Goal: Task Accomplishment & Management: Manage account settings

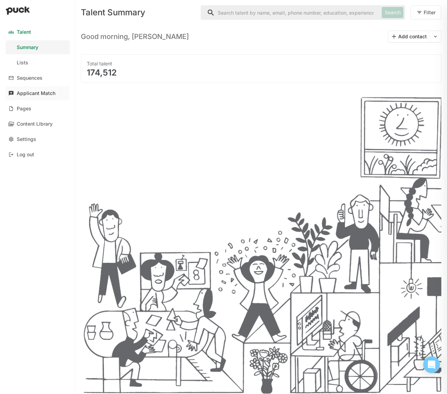
click at [41, 92] on div "Applicant Match" at bounding box center [36, 94] width 39 height 6
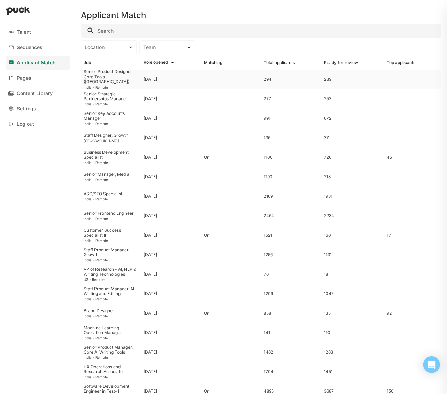
click at [98, 79] on div "Senior Product Designer, Core Tools (India)" at bounding box center [111, 76] width 55 height 15
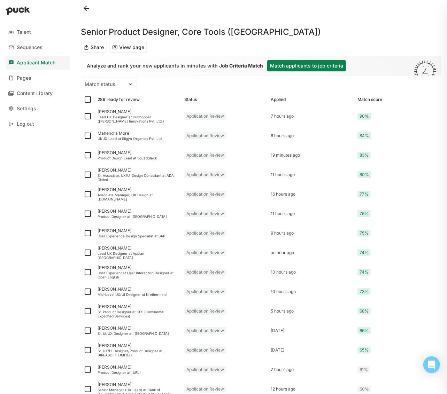
click at [322, 66] on button "Match applicants to job criteria" at bounding box center [306, 65] width 79 height 11
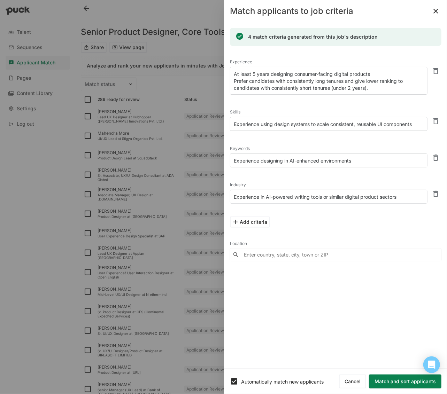
click at [383, 89] on textarea "At least 5 years designing consumer-facing digital products Prefer candidates w…" at bounding box center [328, 81] width 197 height 28
drag, startPoint x: 263, startPoint y: 124, endPoint x: 309, endPoint y: 123, distance: 45.9
click at [308, 124] on textarea "Experience using design systems to scale consistent, reusable UI components" at bounding box center [328, 124] width 197 height 14
drag, startPoint x: 309, startPoint y: 123, endPoint x: 343, endPoint y: 126, distance: 34.2
click at [309, 123] on textarea "Experience using design systems to scale consistent, reusable UI components" at bounding box center [328, 124] width 197 height 14
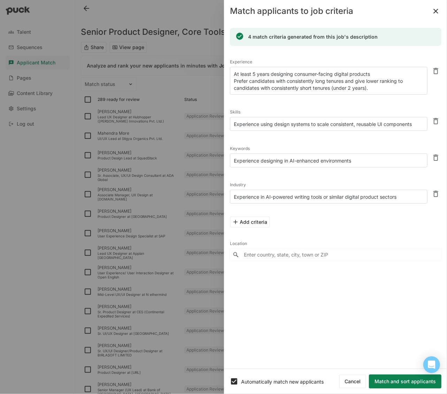
drag, startPoint x: 359, startPoint y: 126, endPoint x: 423, endPoint y: 127, distance: 64.4
click at [390, 125] on textarea "Experience using design systems to scale consistent, reusable UI components" at bounding box center [328, 124] width 197 height 14
click at [367, 140] on div "Keywords Experience designing in AI-enhanced environments" at bounding box center [335, 156] width 211 height 36
drag, startPoint x: 312, startPoint y: 125, endPoint x: 297, endPoint y: 129, distance: 15.1
click at [297, 129] on textarea "Experience using design systems to scale consistent, reusable UI components" at bounding box center [328, 124] width 197 height 14
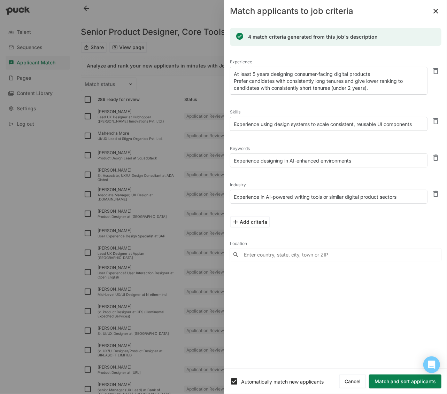
click at [300, 128] on textarea "Experience using design systems to scale consistent, reusable UI components" at bounding box center [328, 124] width 197 height 14
click at [290, 127] on textarea "Experience using design systems to scale consistent, reusable UI components" at bounding box center [328, 124] width 197 height 14
click at [359, 163] on textarea "Experience designing in AI-enhanced environments" at bounding box center [328, 161] width 197 height 14
type textarea "Experience designing in AI-enhanced environments or any productivity tools"
click at [390, 245] on div "Location" at bounding box center [335, 244] width 211 height 10
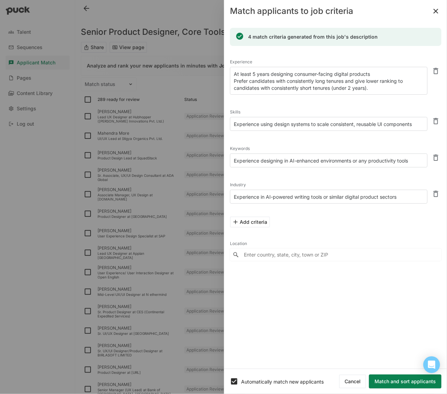
drag, startPoint x: 361, startPoint y: 161, endPoint x: 431, endPoint y: 161, distance: 70.3
click at [390, 161] on div "Keywords Experience designing in AI-enhanced environments or any productivity t…" at bounding box center [335, 156] width 211 height 36
click at [370, 182] on div "Industry" at bounding box center [328, 185] width 197 height 10
click at [387, 382] on button "Match and sort applicants" at bounding box center [405, 382] width 72 height 14
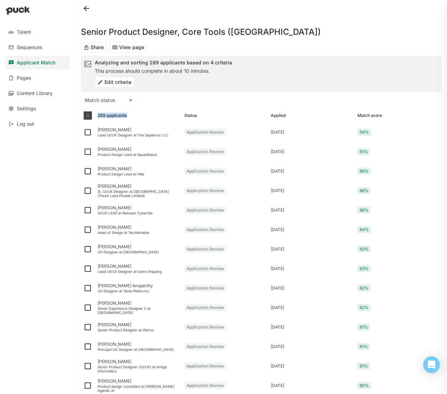
drag, startPoint x: 94, startPoint y: 116, endPoint x: 107, endPoint y: 118, distance: 13.2
click at [107, 118] on div "289 applicants Status Applied Match score" at bounding box center [261, 116] width 360 height 14
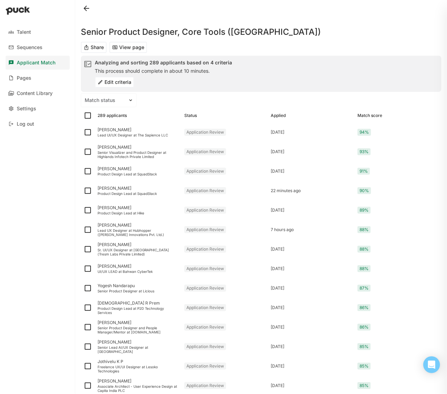
click at [354, 25] on div "Senior Product Designer, Core Tools (India)" at bounding box center [261, 28] width 360 height 22
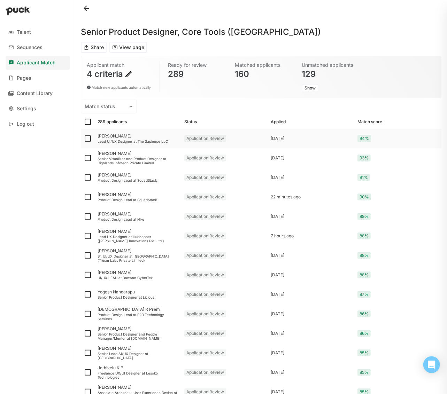
click at [105, 136] on div "Vivek Kumar" at bounding box center [137, 136] width 81 height 5
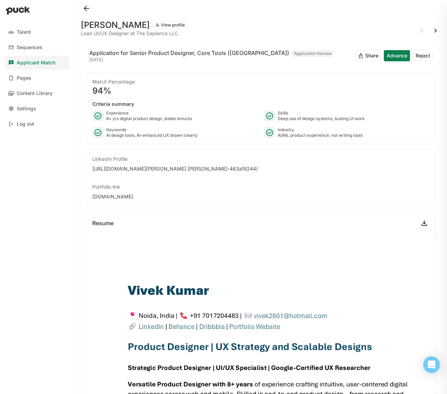
drag, startPoint x: 149, startPoint y: 158, endPoint x: 447, endPoint y: 10, distance: 332.5
click at [379, 56] on button "Share" at bounding box center [368, 55] width 26 height 11
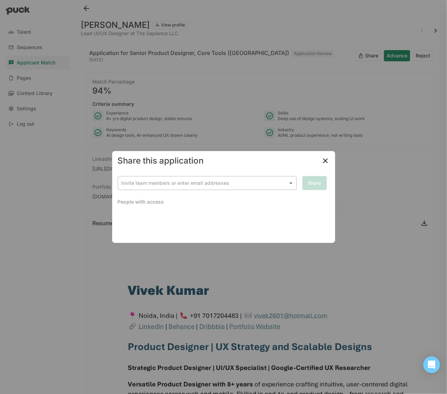
click at [231, 185] on div at bounding box center [202, 183] width 163 height 7
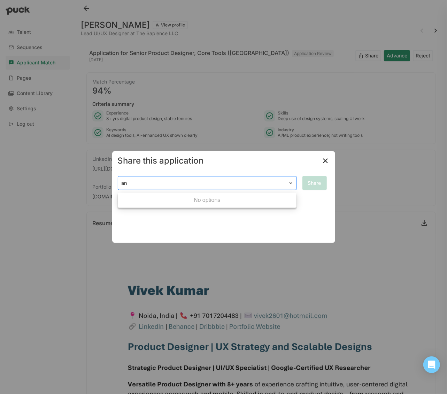
type input "a"
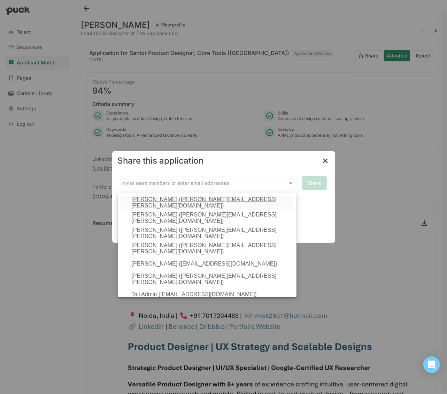
click at [263, 176] on div "Deblina Hait (deblina.hait@learneo.com), 1 of 7. 7 results available. Use Up an…" at bounding box center [207, 183] width 179 height 14
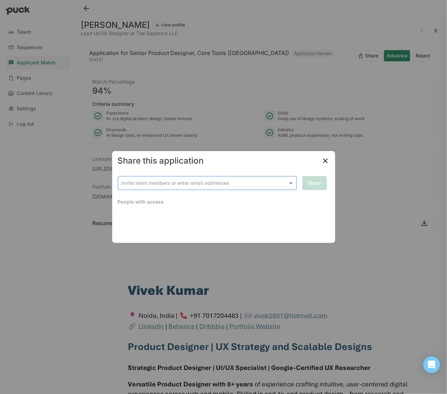
click at [267, 187] on div "Invite team members or enter email addresses" at bounding box center [203, 183] width 170 height 10
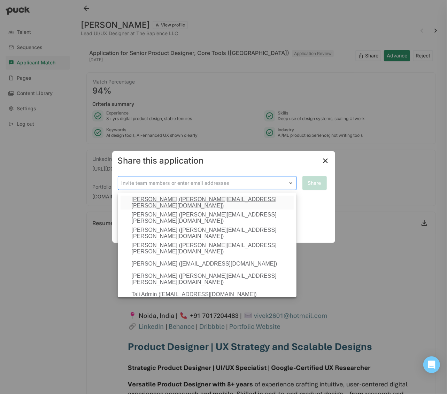
click at [212, 180] on div at bounding box center [202, 183] width 163 height 7
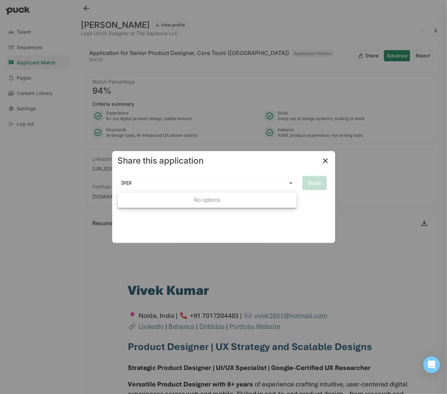
type input "ann"
click at [243, 182] on div at bounding box center [202, 183] width 163 height 7
click at [328, 165] on img at bounding box center [325, 161] width 8 height 8
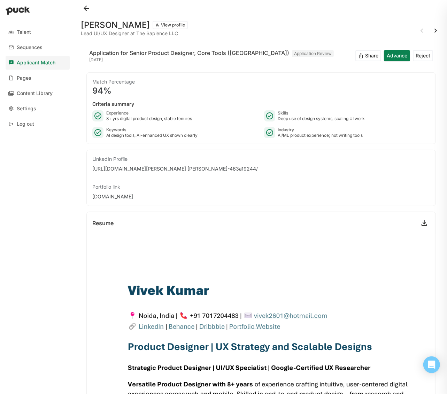
click at [89, 8] on button at bounding box center [86, 8] width 11 height 11
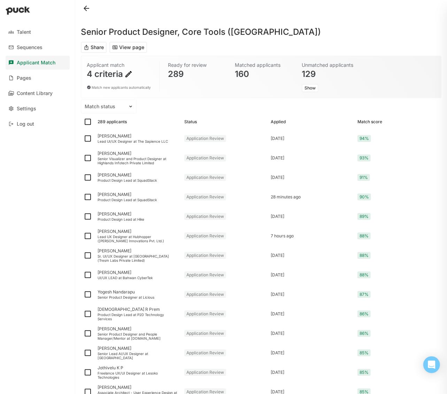
click at [125, 74] on img at bounding box center [128, 74] width 8 height 8
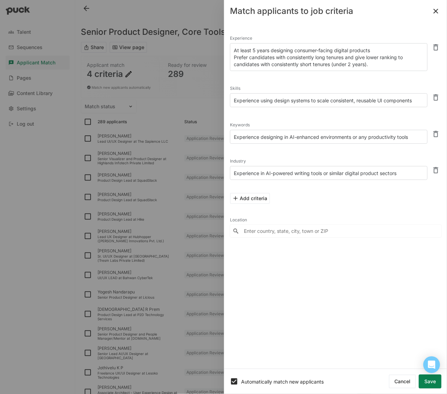
click at [390, 384] on button "Cancel" at bounding box center [401, 382] width 27 height 14
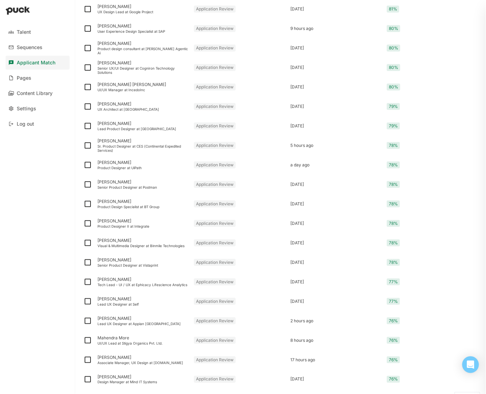
scroll to position [754, 0]
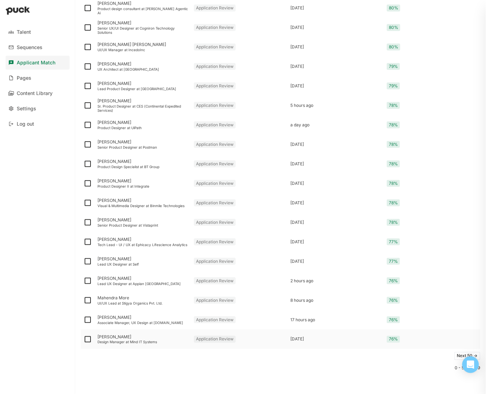
click at [116, 336] on div "Ekalavya Singhania" at bounding box center [142, 337] width 91 height 5
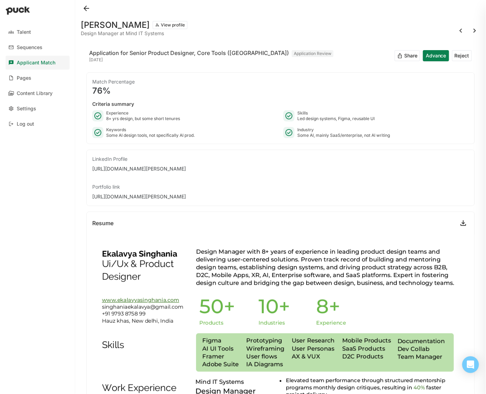
click at [390, 56] on button "Reject" at bounding box center [462, 55] width 20 height 11
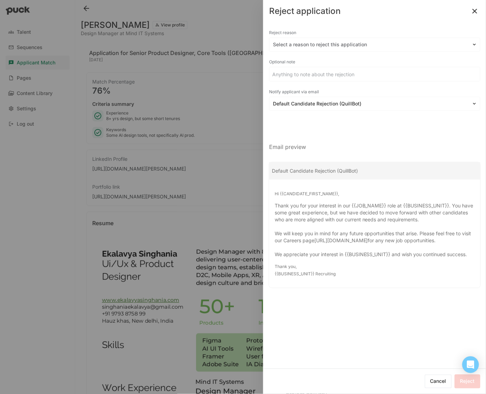
click at [390, 12] on button at bounding box center [474, 11] width 11 height 11
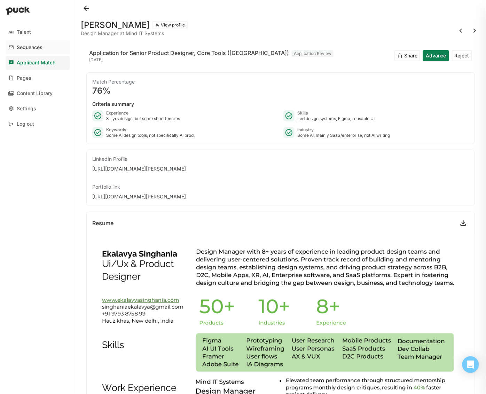
click at [26, 52] on link "Sequences" at bounding box center [38, 47] width 64 height 14
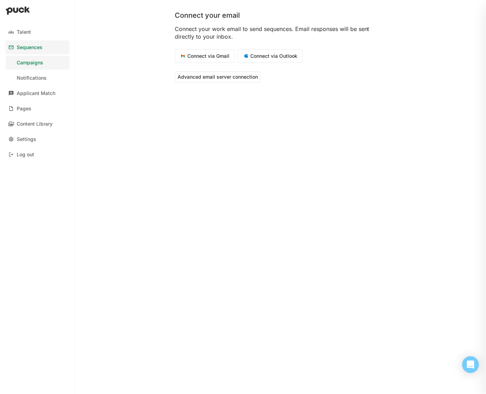
click at [228, 54] on button "Connect via Gmail" at bounding box center [205, 56] width 60 height 14
click at [33, 121] on div "Content Library" at bounding box center [35, 124] width 36 height 6
